Goal: Transaction & Acquisition: Subscribe to service/newsletter

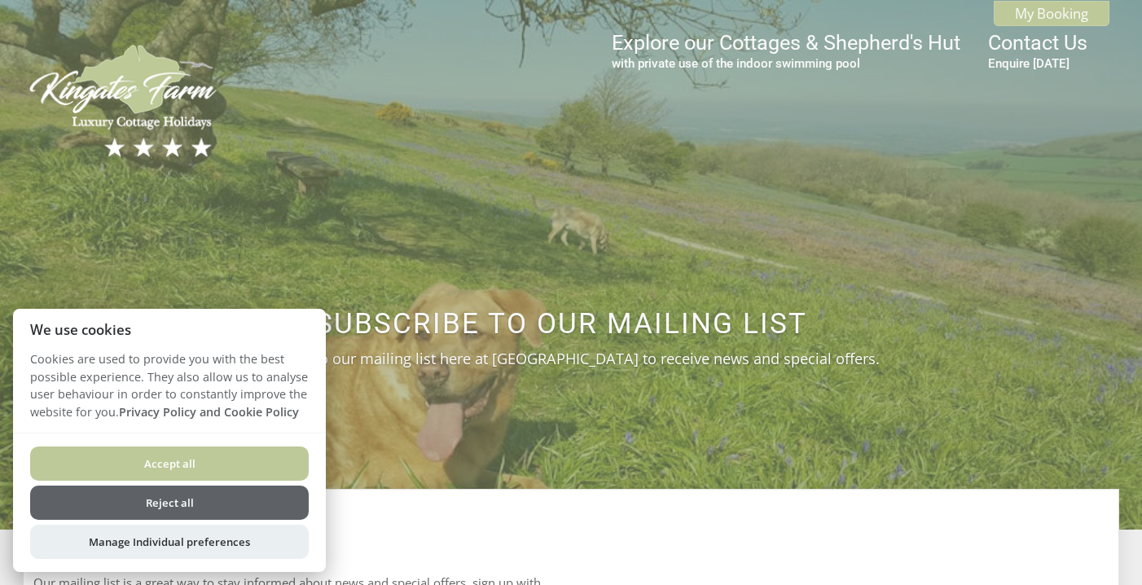
click at [165, 504] on button "Reject all" at bounding box center [169, 502] width 279 height 34
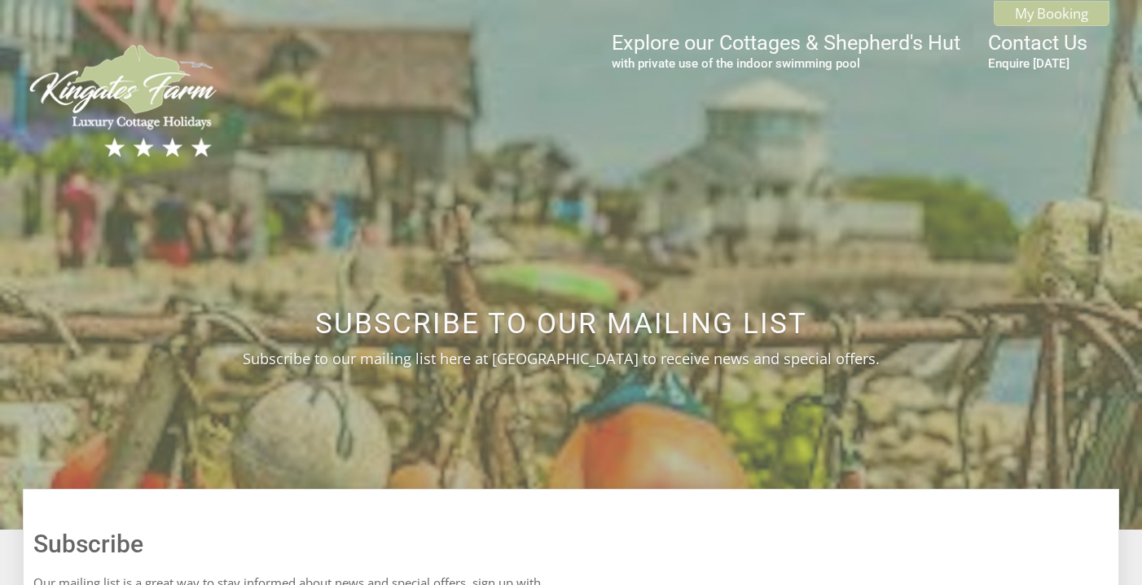
scroll to position [278, 0]
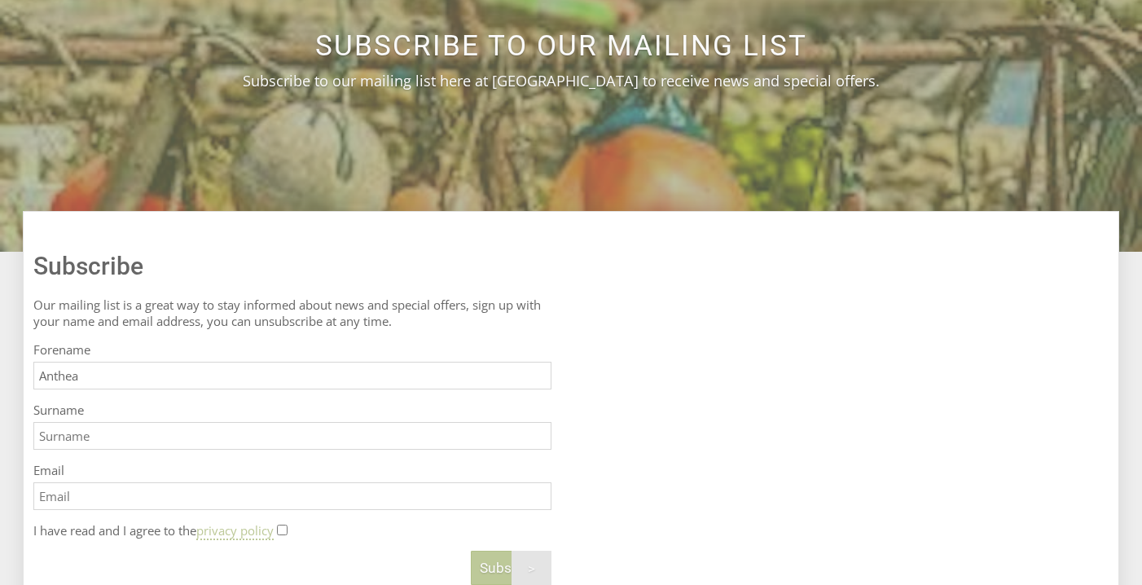
type input "Anthea"
type input "Holloway"
paste input "antheaholloway@hotmail.com"
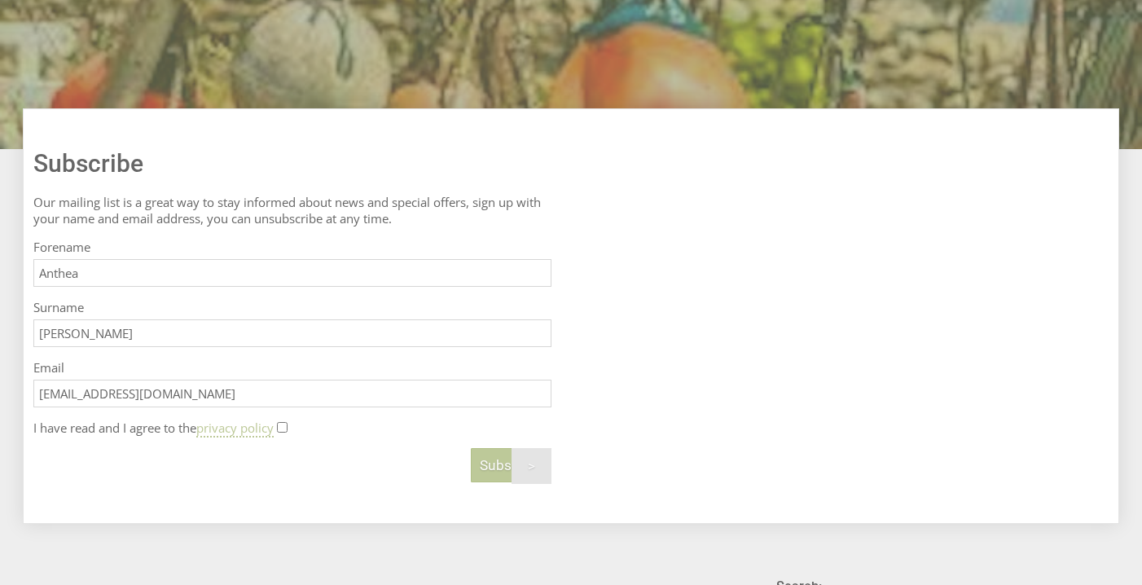
scroll to position [431, 0]
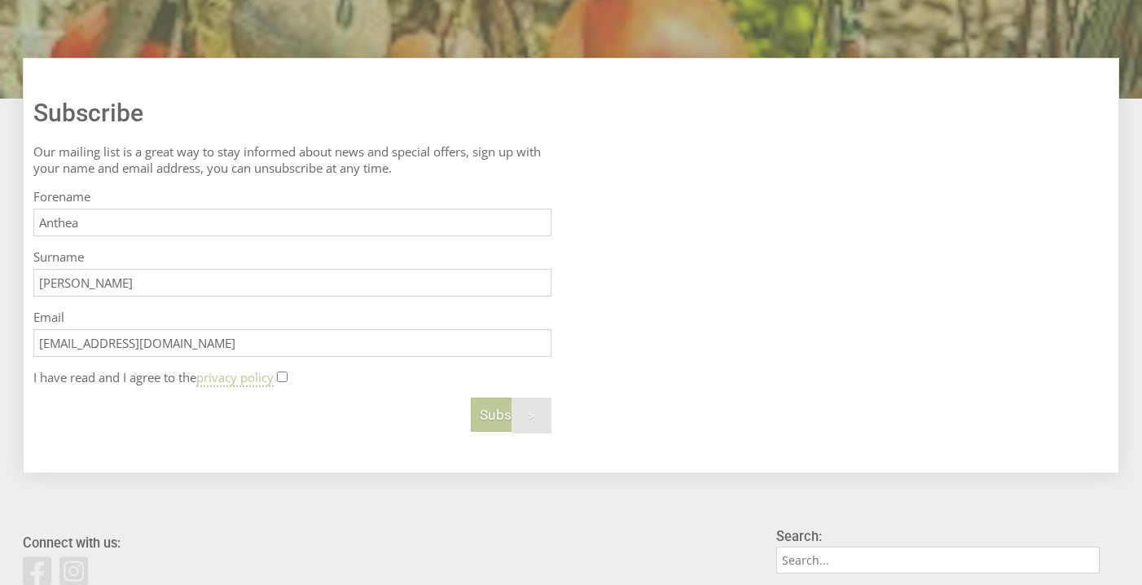
type input "antheaholloway@hotmail.com"
click at [288, 372] on input "I have read and I agree to the privacy policy" at bounding box center [282, 376] width 11 height 11
checkbox input "true"
click at [494, 414] on span "Subscribe" at bounding box center [511, 414] width 63 height 16
